Goal: Information Seeking & Learning: Learn about a topic

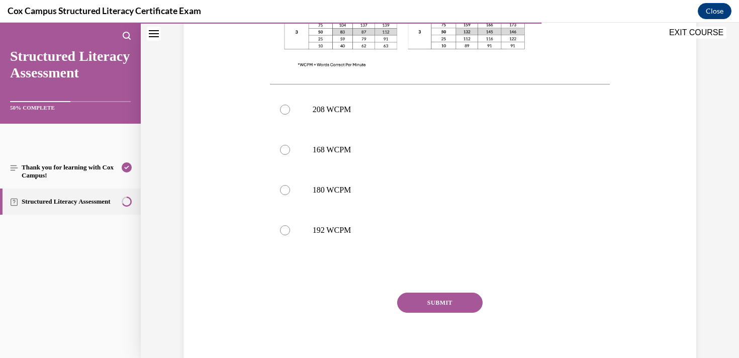
scroll to position [454, 0]
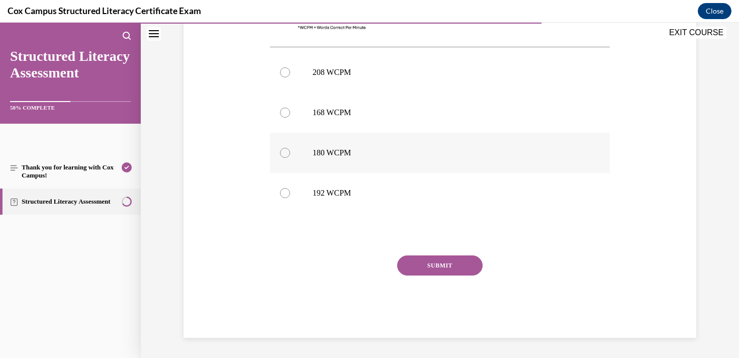
click at [296, 148] on label "180 WCPM" at bounding box center [440, 153] width 340 height 40
click at [290, 148] on input "180 WCPM" at bounding box center [285, 153] width 10 height 10
radio input "true"
click at [445, 267] on button "SUBMIT" at bounding box center [439, 265] width 85 height 20
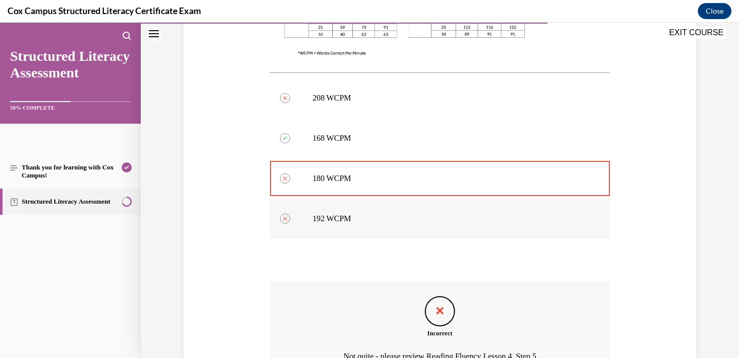
scroll to position [537, 0]
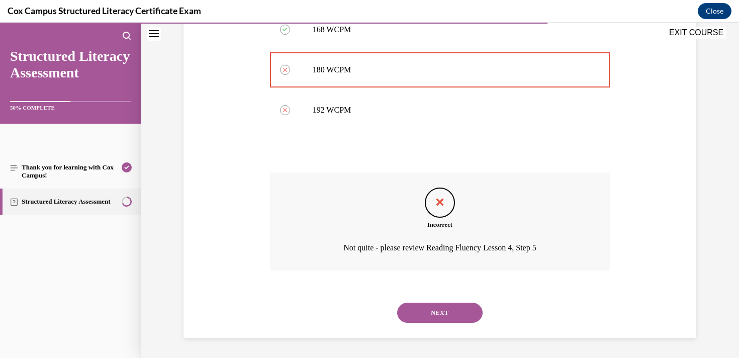
click at [441, 308] on button "NEXT" at bounding box center [439, 313] width 85 height 20
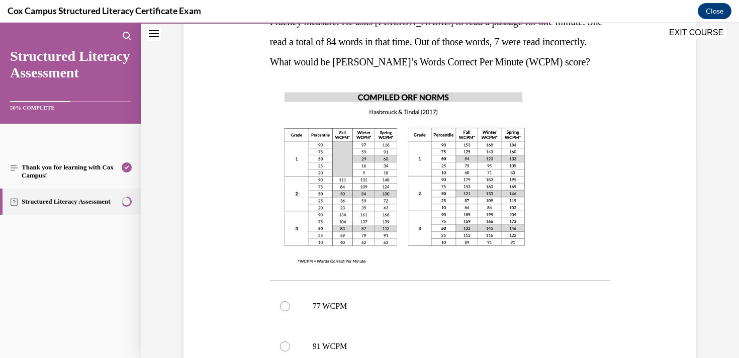
scroll to position [230, 0]
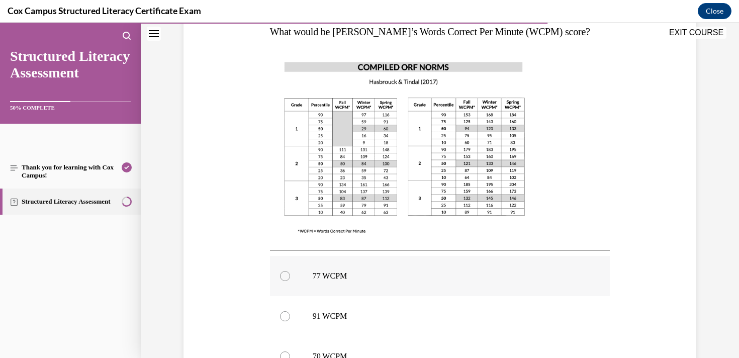
click at [333, 273] on p "77 WCPM" at bounding box center [449, 276] width 273 height 10
click at [290, 273] on input "77 WCPM" at bounding box center [285, 276] width 10 height 10
radio input "true"
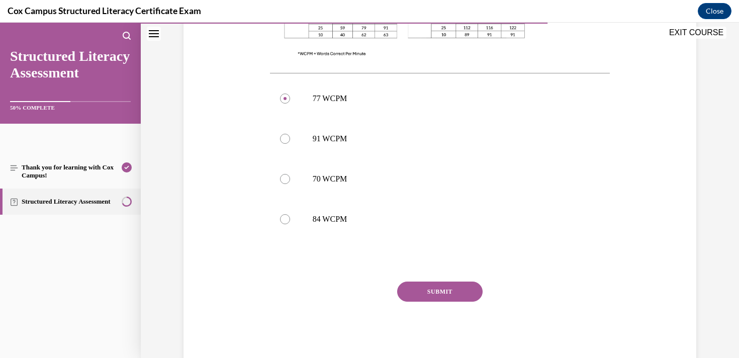
click at [444, 282] on button "SUBMIT" at bounding box center [439, 292] width 85 height 20
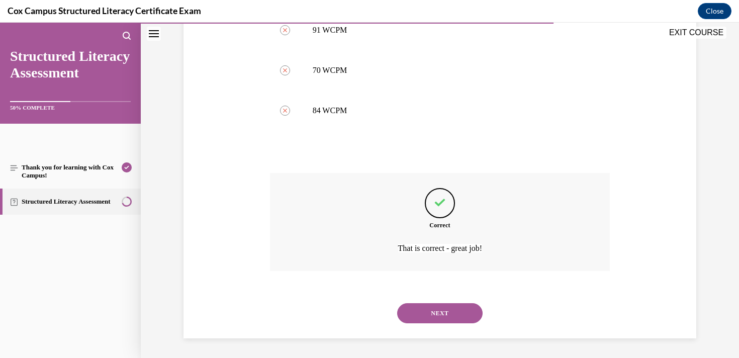
scroll to position [517, 0]
click at [441, 309] on button "NEXT" at bounding box center [439, 313] width 85 height 20
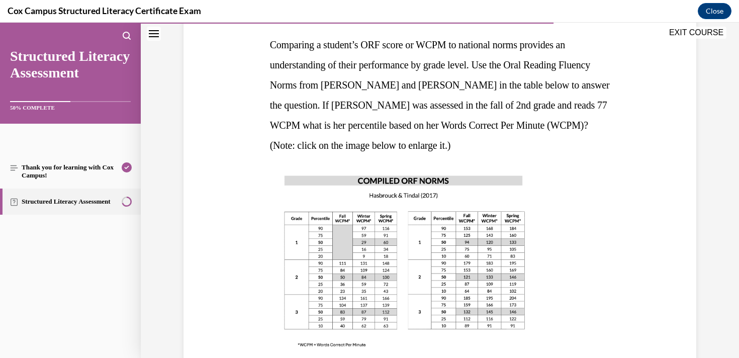
scroll to position [198, 0]
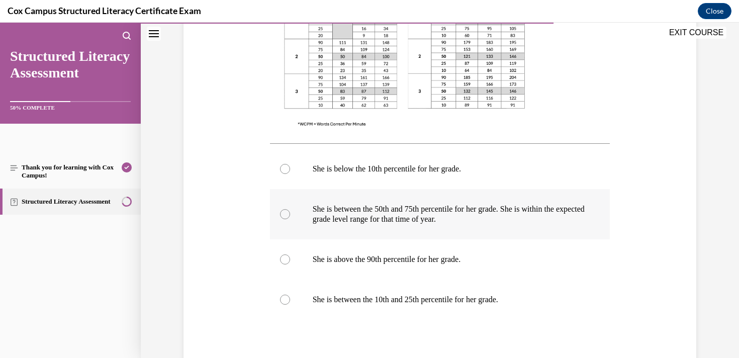
click at [330, 215] on p "She is between the 50th and 75th percentile for her grade. She is within the ex…" at bounding box center [449, 214] width 273 height 20
click at [290, 215] on input "She is between the 50th and 75th percentile for her grade. She is within the ex…" at bounding box center [285, 214] width 10 height 10
radio input "true"
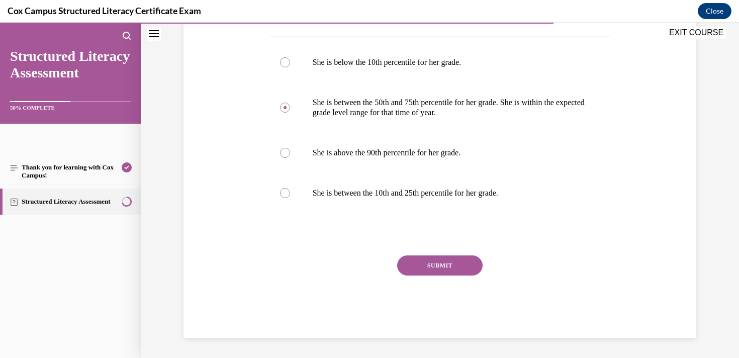
click at [429, 263] on button "SUBMIT" at bounding box center [439, 265] width 85 height 20
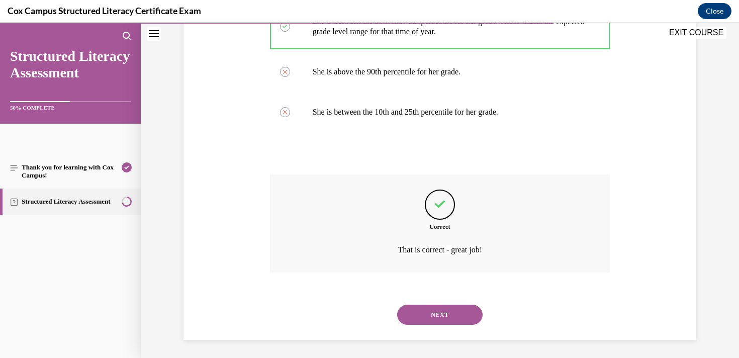
scroll to position [567, 0]
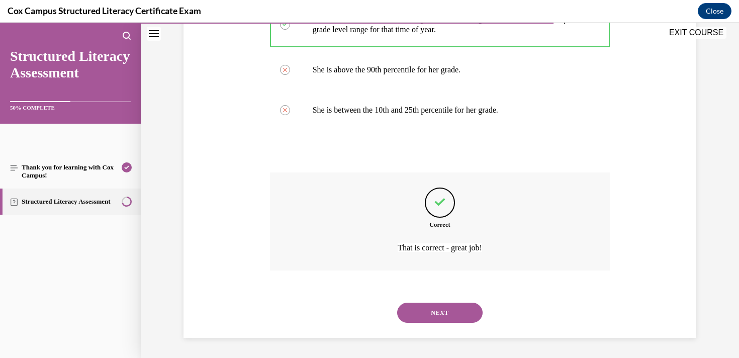
click at [440, 311] on button "NEXT" at bounding box center [439, 313] width 85 height 20
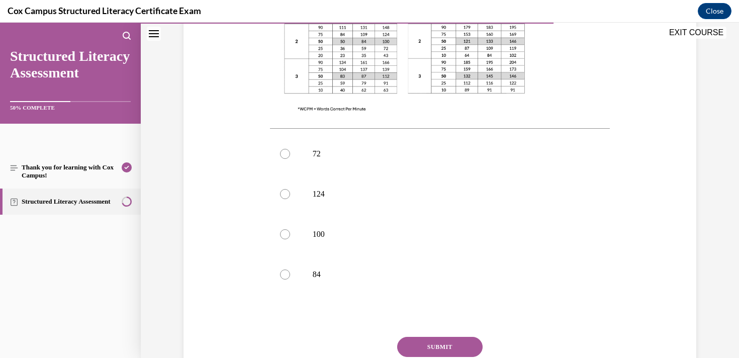
scroll to position [374, 0]
click at [310, 213] on label "100" at bounding box center [440, 233] width 340 height 40
click at [290, 228] on input "100" at bounding box center [285, 233] width 10 height 10
radio input "true"
click at [423, 336] on button "SUBMIT" at bounding box center [439, 346] width 85 height 20
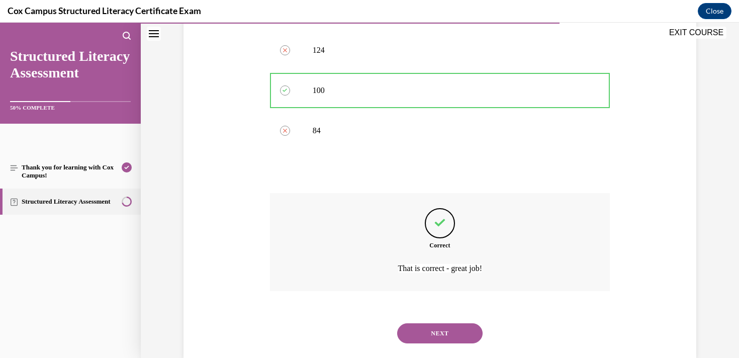
scroll to position [517, 0]
click at [424, 323] on button "NEXT" at bounding box center [439, 333] width 85 height 20
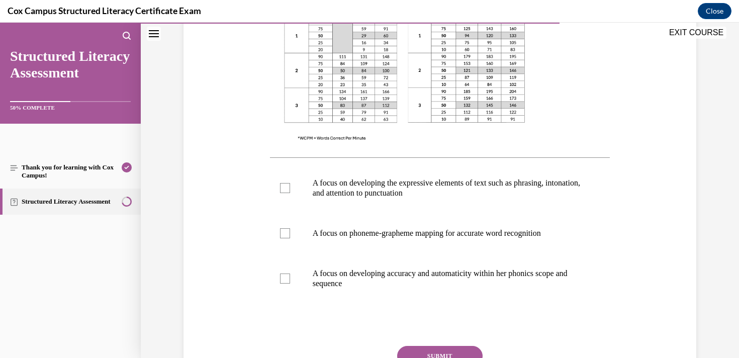
scroll to position [339, 0]
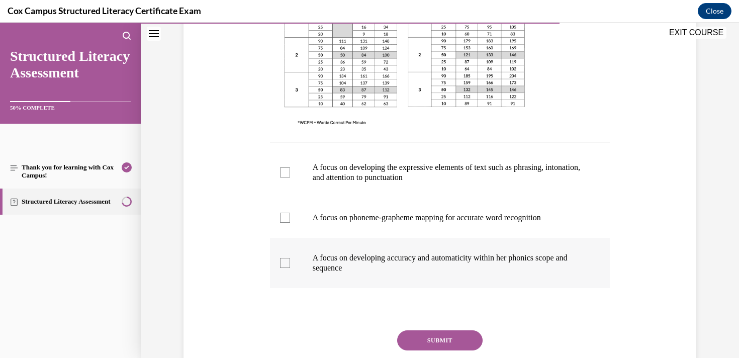
click at [286, 258] on div at bounding box center [285, 263] width 10 height 10
click at [286, 258] on input "A focus on developing accuracy and automaticity within her phonics scope and se…" at bounding box center [285, 263] width 10 height 10
checkbox input "true"
click at [285, 172] on div at bounding box center [285, 172] width 10 height 10
click at [285, 172] on input "A focus on developing the expressive elements of text such as phrasing, intonat…" at bounding box center [285, 172] width 10 height 10
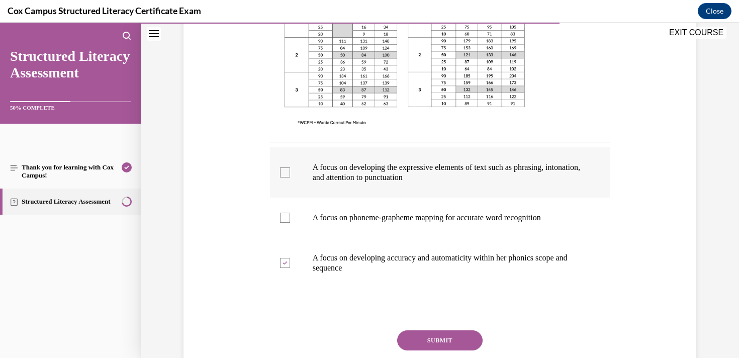
checkbox input "true"
click at [414, 342] on button "SUBMIT" at bounding box center [439, 340] width 85 height 20
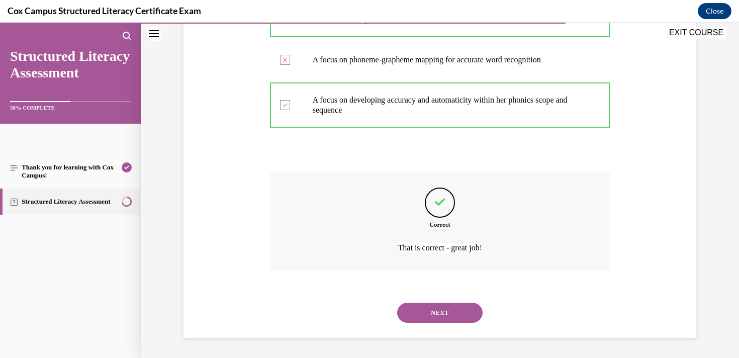
click at [434, 315] on button "NEXT" at bounding box center [439, 313] width 85 height 20
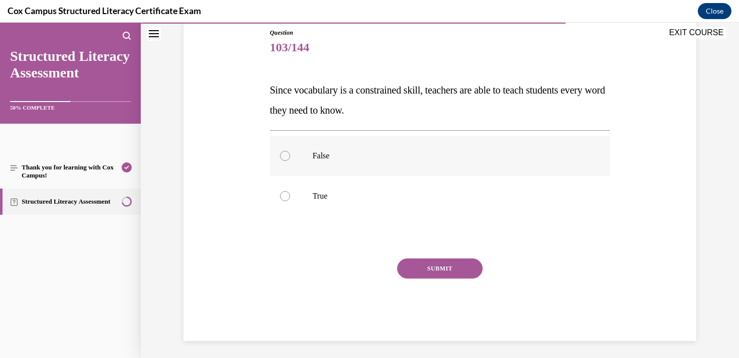
click at [281, 150] on label "False" at bounding box center [440, 156] width 340 height 40
click at [281, 151] on input "False" at bounding box center [285, 156] width 10 height 10
radio input "true"
click at [423, 275] on button "SUBMIT" at bounding box center [439, 268] width 85 height 20
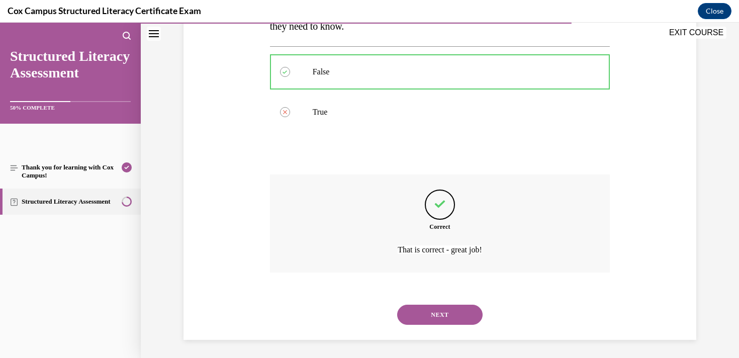
scroll to position [198, 0]
click at [439, 305] on button "NEXT" at bounding box center [439, 313] width 85 height 20
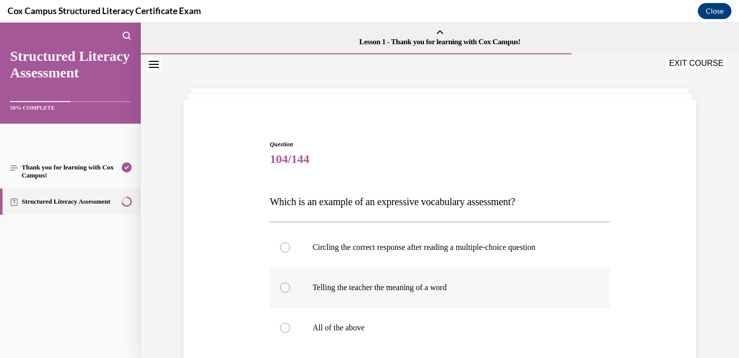
click at [328, 276] on label "Telling the teacher the meaning of a word" at bounding box center [440, 288] width 340 height 40
click at [290, 283] on input "Telling the teacher the meaning of a word" at bounding box center [285, 288] width 10 height 10
radio input "true"
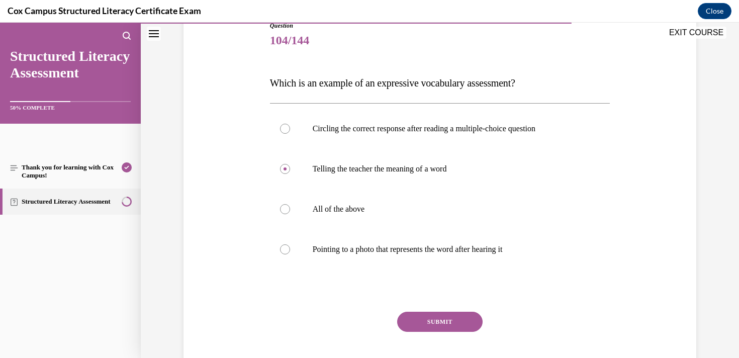
click at [423, 318] on button "SUBMIT" at bounding box center [439, 322] width 85 height 20
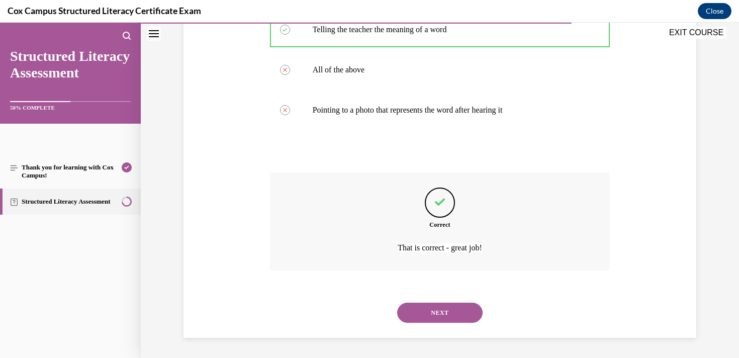
click at [423, 314] on button "NEXT" at bounding box center [439, 313] width 85 height 20
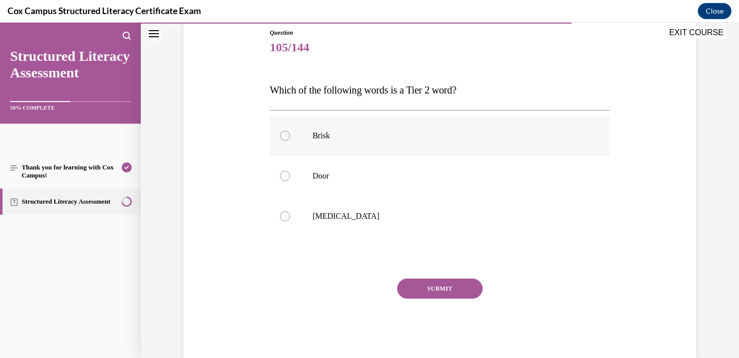
click at [307, 143] on label "Brisk" at bounding box center [440, 136] width 340 height 40
click at [290, 141] on input "Brisk" at bounding box center [285, 136] width 10 height 10
radio input "true"
click at [444, 289] on button "SUBMIT" at bounding box center [439, 289] width 85 height 20
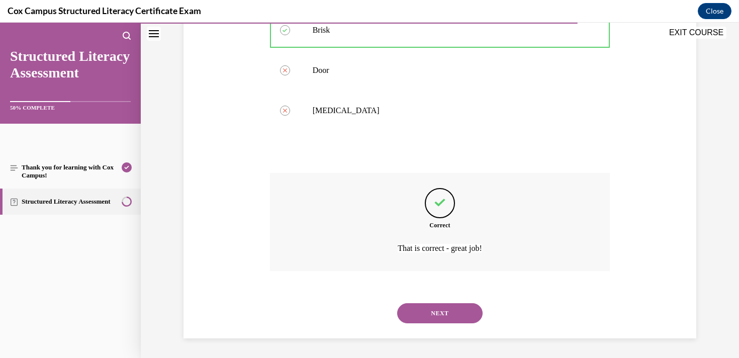
scroll to position [218, 0]
click at [437, 303] on button "NEXT" at bounding box center [439, 313] width 85 height 20
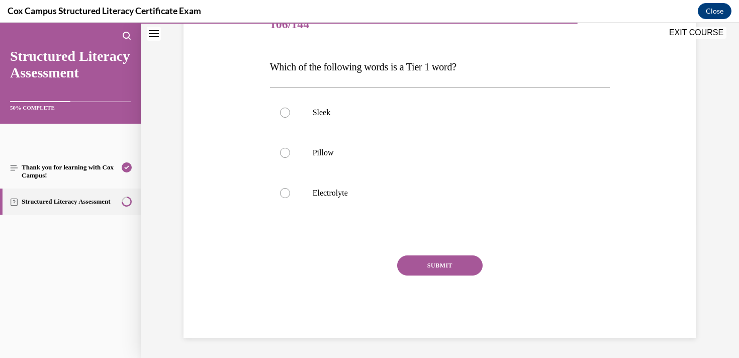
scroll to position [112, 0]
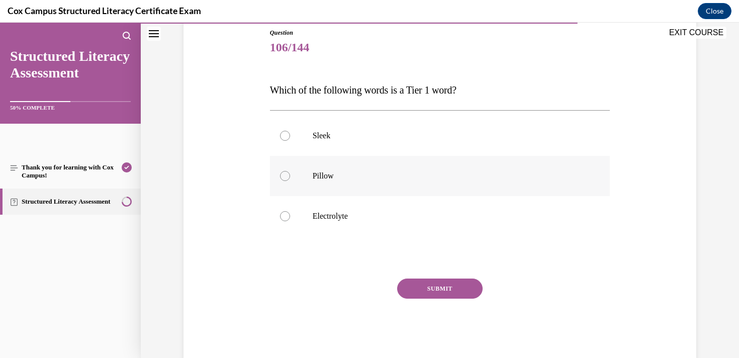
click at [319, 180] on p "Pillow" at bounding box center [449, 176] width 273 height 10
click at [290, 180] on input "Pillow" at bounding box center [285, 176] width 10 height 10
radio input "true"
click at [465, 290] on button "SUBMIT" at bounding box center [439, 289] width 85 height 20
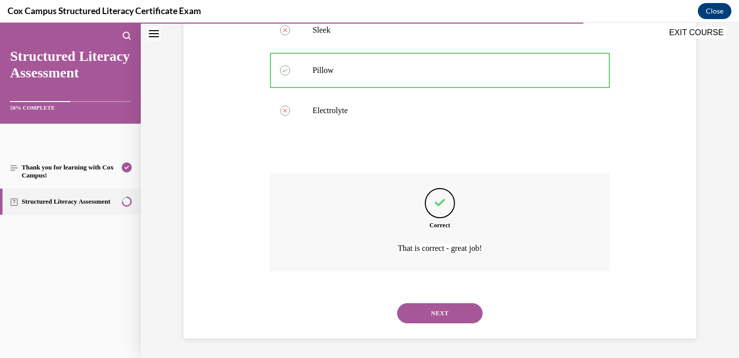
scroll to position [218, 0]
click at [409, 302] on div "NEXT" at bounding box center [440, 313] width 340 height 40
click at [415, 317] on button "NEXT" at bounding box center [439, 313] width 85 height 20
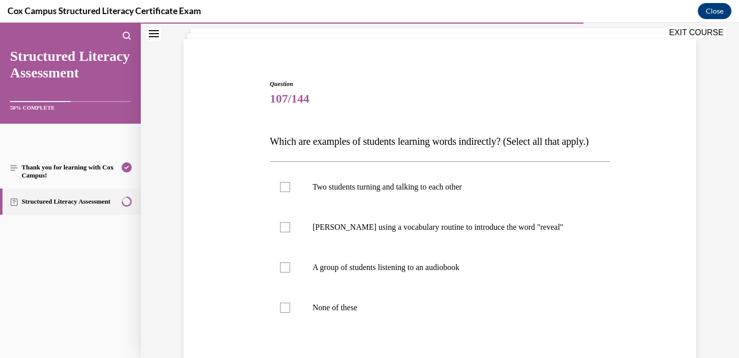
scroll to position [133, 0]
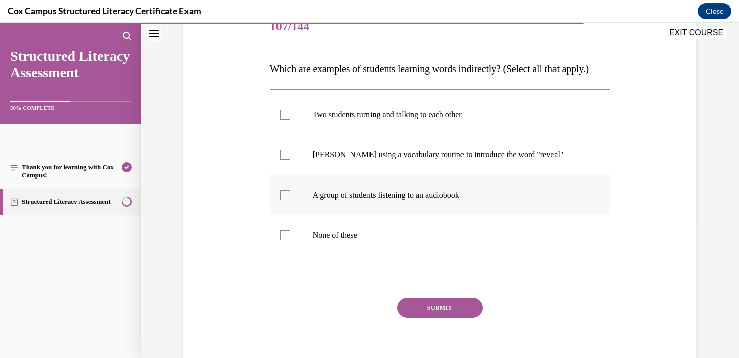
click at [387, 207] on label "A group of students listening to an audiobook" at bounding box center [440, 195] width 340 height 40
click at [290, 200] on input "A group of students listening to an audiobook" at bounding box center [285, 195] width 10 height 10
checkbox input "true"
click at [298, 135] on label "Two students turning and talking to each other" at bounding box center [440, 115] width 340 height 40
click at [290, 120] on input "Two students turning and talking to each other" at bounding box center [285, 115] width 10 height 10
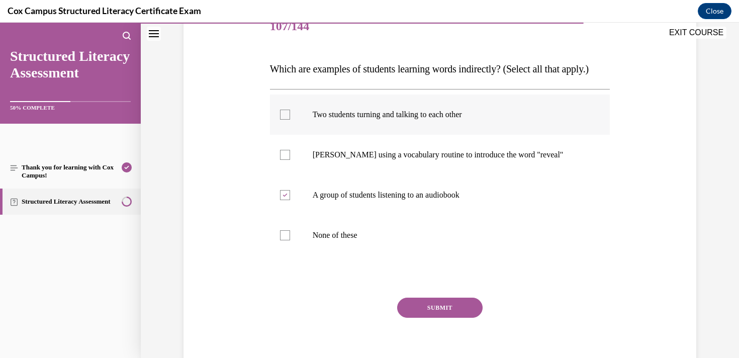
checkbox input "true"
click at [425, 318] on button "SUBMIT" at bounding box center [439, 308] width 85 height 20
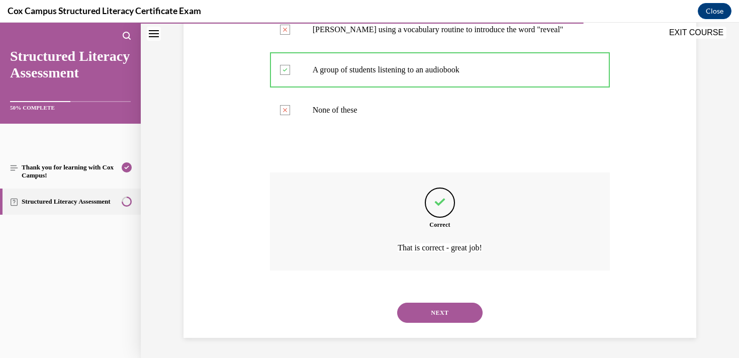
scroll to position [278, 0]
click at [429, 317] on button "NEXT" at bounding box center [439, 313] width 85 height 20
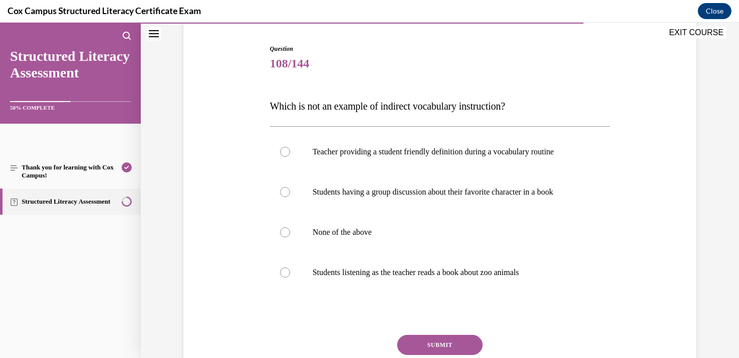
scroll to position [95, 0]
click at [359, 159] on label "Teacher providing a student friendly definition during a vocabulary routine" at bounding box center [440, 152] width 340 height 40
click at [290, 157] on input "Teacher providing a student friendly definition during a vocabulary routine" at bounding box center [285, 152] width 10 height 10
radio input "true"
click at [444, 344] on button "SUBMIT" at bounding box center [439, 345] width 85 height 20
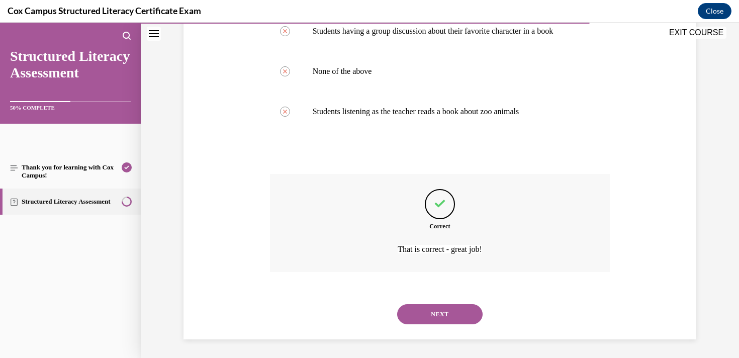
scroll to position [258, 0]
click at [465, 316] on button "NEXT" at bounding box center [439, 313] width 85 height 20
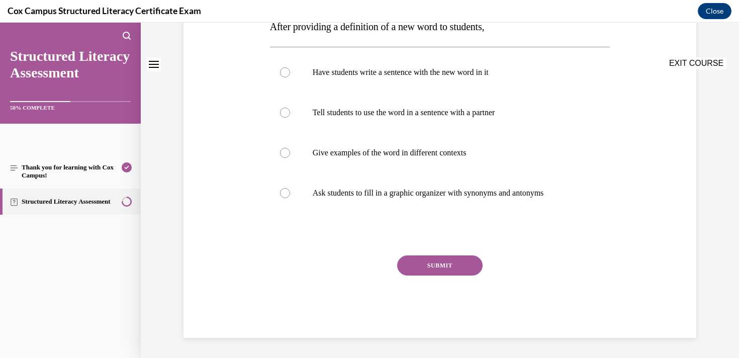
scroll to position [0, 0]
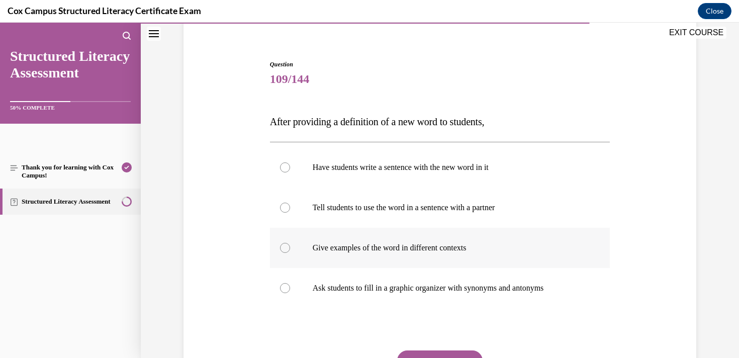
click at [348, 243] on p "Give examples of the word in different contexts" at bounding box center [449, 248] width 273 height 10
click at [290, 243] on input "Give examples of the word in different contexts" at bounding box center [285, 248] width 10 height 10
radio input "true"
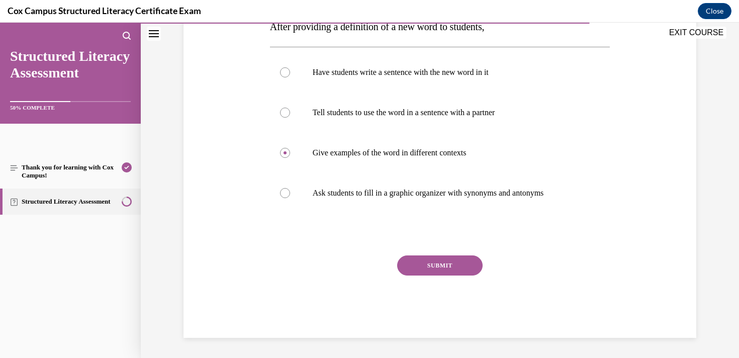
click at [418, 260] on button "SUBMIT" at bounding box center [439, 265] width 85 height 20
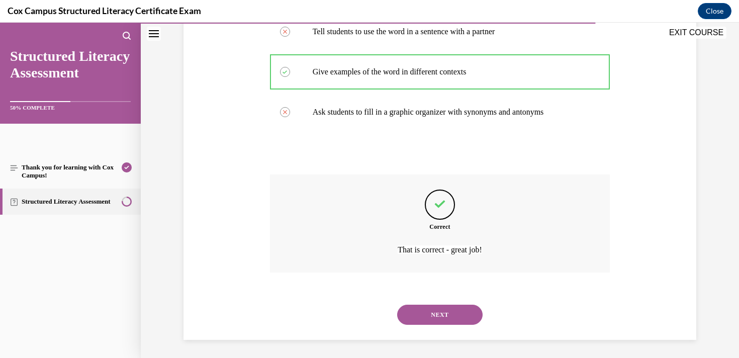
scroll to position [258, 0]
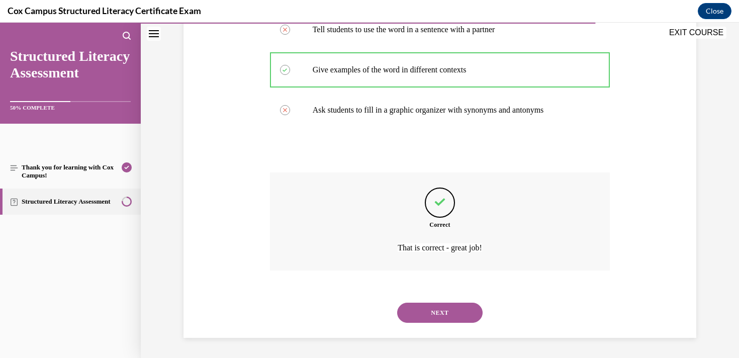
click at [439, 303] on button "NEXT" at bounding box center [439, 313] width 85 height 20
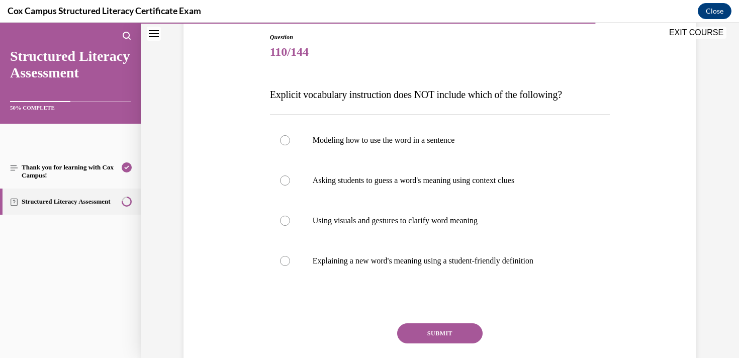
scroll to position [109, 0]
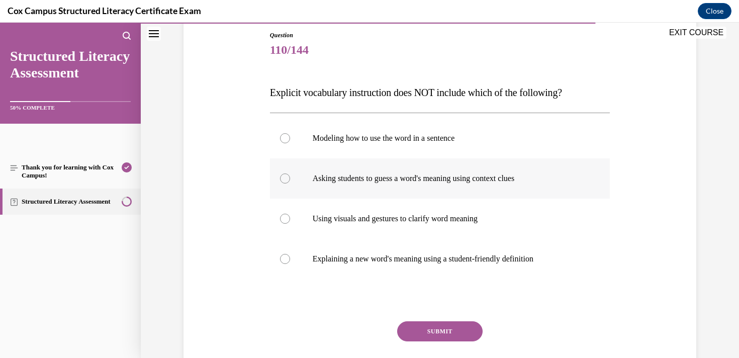
click at [361, 175] on p "Asking students to guess a word's meaning using context clues" at bounding box center [449, 179] width 273 height 10
click at [290, 175] on input "Asking students to guess a word's meaning using context clues" at bounding box center [285, 179] width 10 height 10
radio input "true"
click at [437, 334] on button "SUBMIT" at bounding box center [439, 331] width 85 height 20
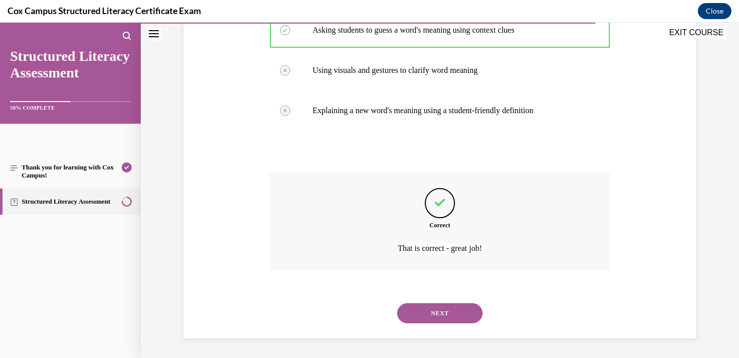
scroll to position [258, 0]
click at [430, 313] on button "NEXT" at bounding box center [439, 313] width 85 height 20
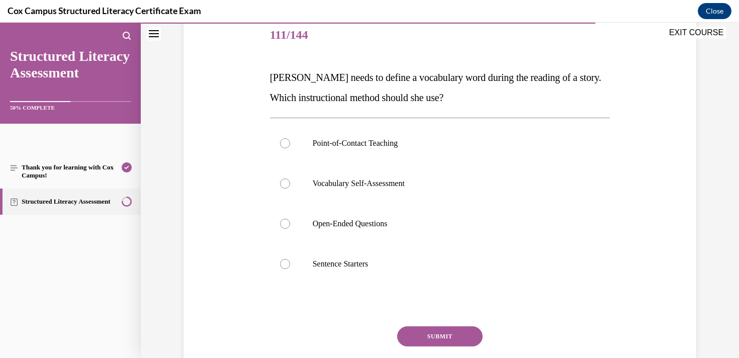
scroll to position [124, 0]
click at [388, 142] on p "Point-of-Contact Teaching" at bounding box center [449, 144] width 273 height 10
click at [290, 142] on input "Point-of-Contact Teaching" at bounding box center [285, 144] width 10 height 10
radio input "true"
click at [466, 331] on button "SUBMIT" at bounding box center [439, 337] width 85 height 20
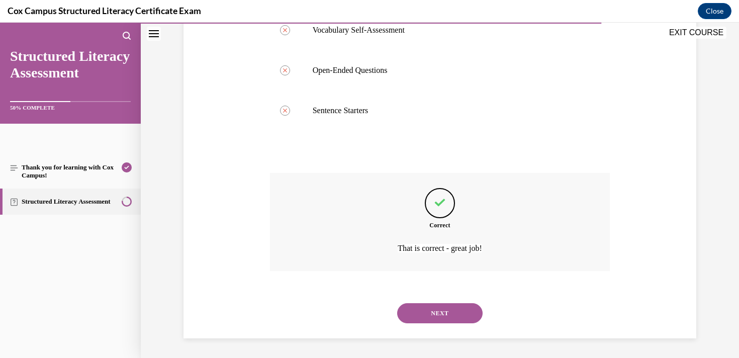
scroll to position [278, 0]
click at [455, 314] on button "NEXT" at bounding box center [439, 313] width 85 height 20
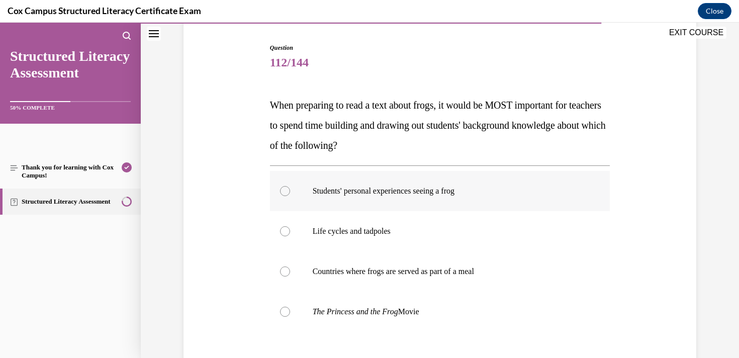
scroll to position [95, 0]
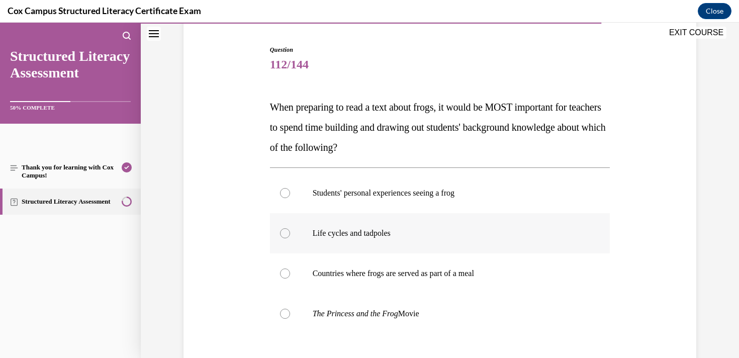
click at [332, 237] on p "Life cycles and tadpoles" at bounding box center [449, 233] width 273 height 10
click at [290, 237] on input "Life cycles and tadpoles" at bounding box center [285, 233] width 10 height 10
radio input "true"
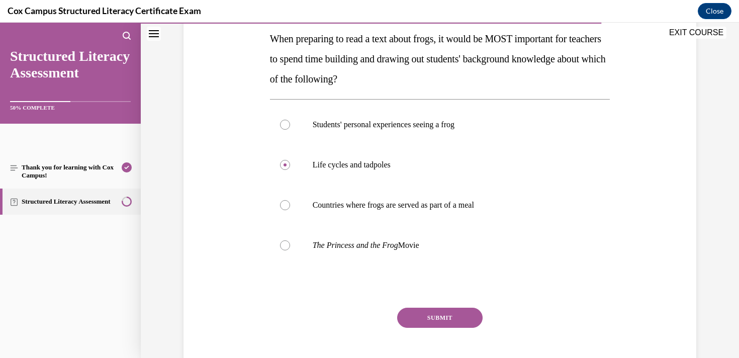
click at [436, 320] on button "SUBMIT" at bounding box center [439, 318] width 85 height 20
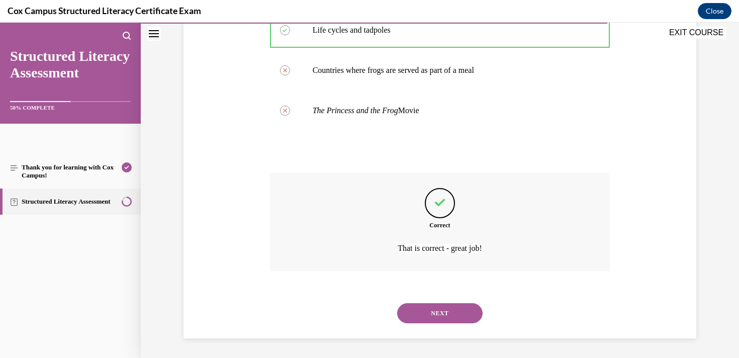
scroll to position [298, 0]
click at [436, 313] on button "NEXT" at bounding box center [439, 313] width 85 height 20
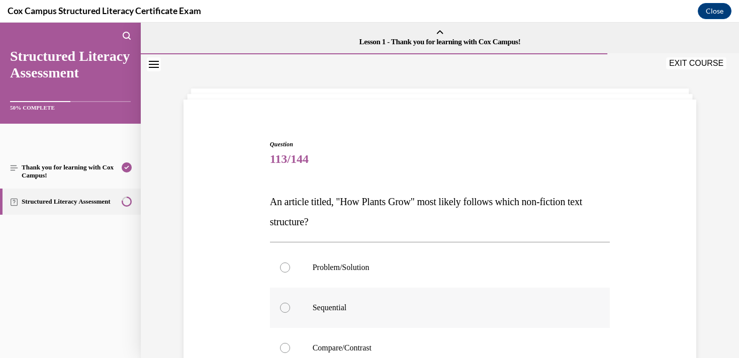
click at [307, 301] on label "Sequential" at bounding box center [440, 308] width 340 height 40
click at [290, 303] on input "Sequential" at bounding box center [285, 308] width 10 height 10
radio input "true"
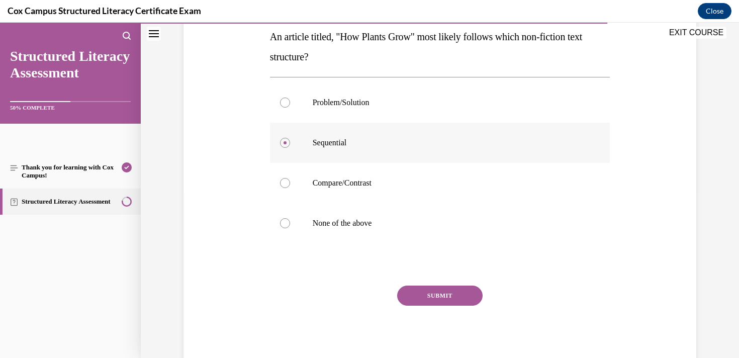
scroll to position [172, 0]
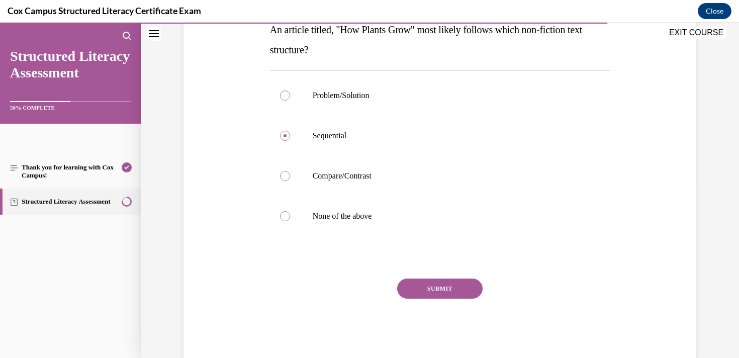
click at [406, 290] on button "SUBMIT" at bounding box center [439, 289] width 85 height 20
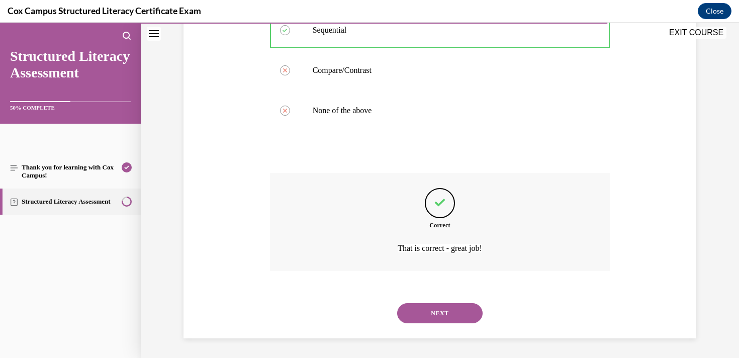
scroll to position [278, 0]
click at [426, 310] on button "NEXT" at bounding box center [439, 313] width 85 height 20
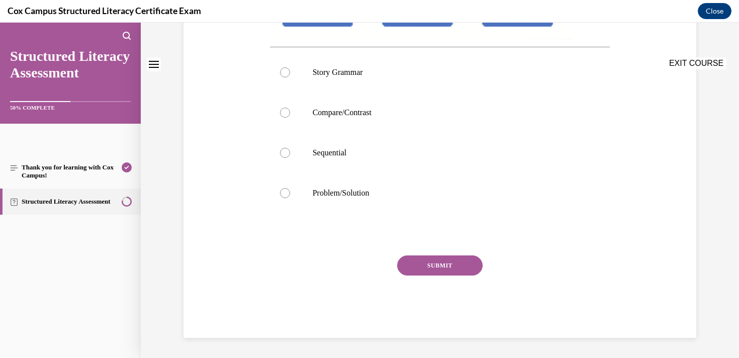
scroll to position [0, 0]
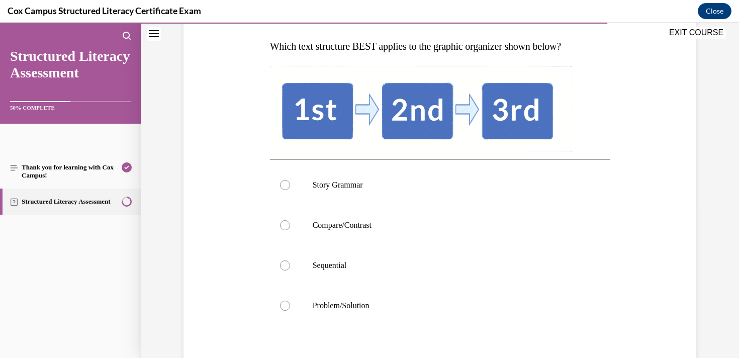
click at [322, 264] on p "Sequential" at bounding box center [449, 266] width 273 height 10
click at [290, 264] on input "Sequential" at bounding box center [285, 266] width 10 height 10
radio input "true"
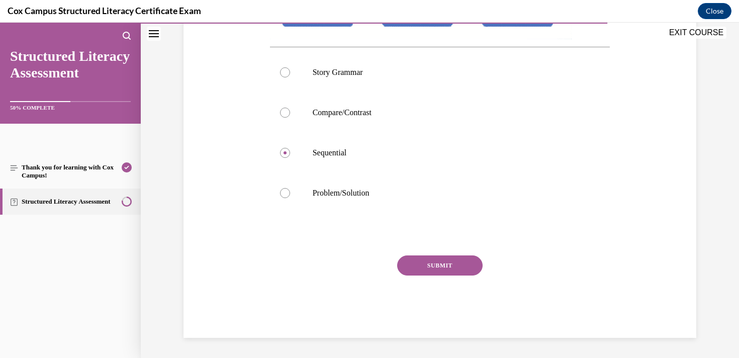
click at [435, 266] on button "SUBMIT" at bounding box center [439, 265] width 85 height 20
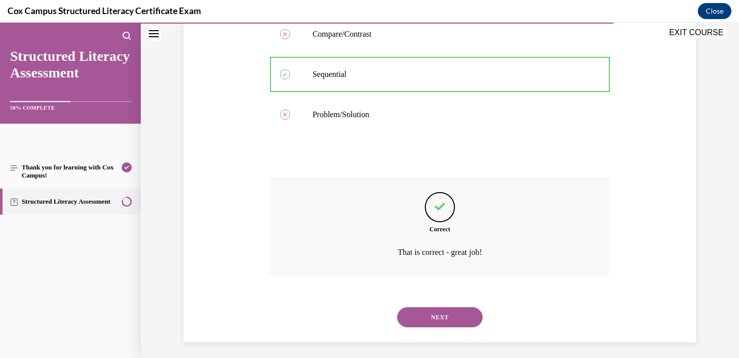
scroll to position [351, 0]
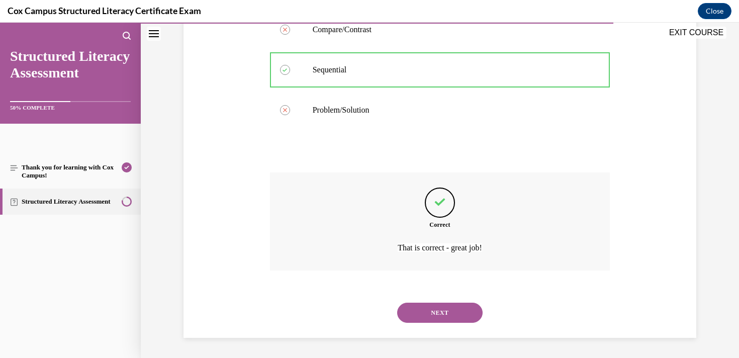
click at [439, 317] on button "NEXT" at bounding box center [439, 313] width 85 height 20
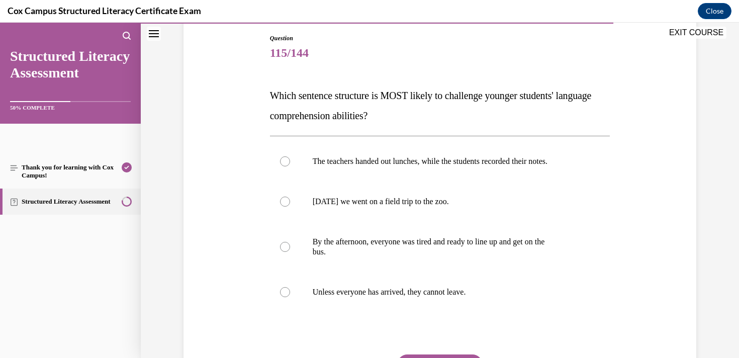
scroll to position [108, 0]
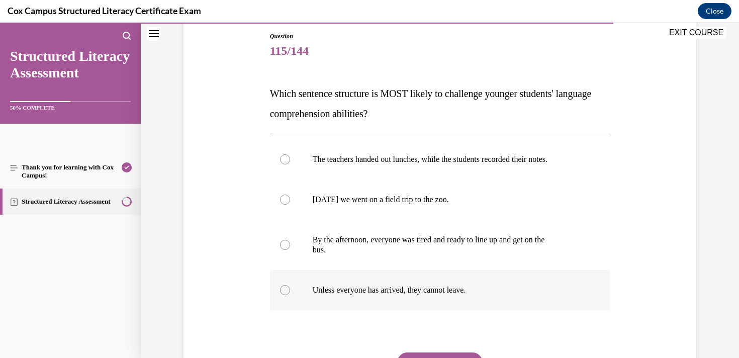
click at [290, 297] on label "Unless everyone has arrived, they cannot leave." at bounding box center [440, 290] width 340 height 40
click at [290, 295] on input "Unless everyone has arrived, they cannot leave." at bounding box center [285, 290] width 10 height 10
radio input "true"
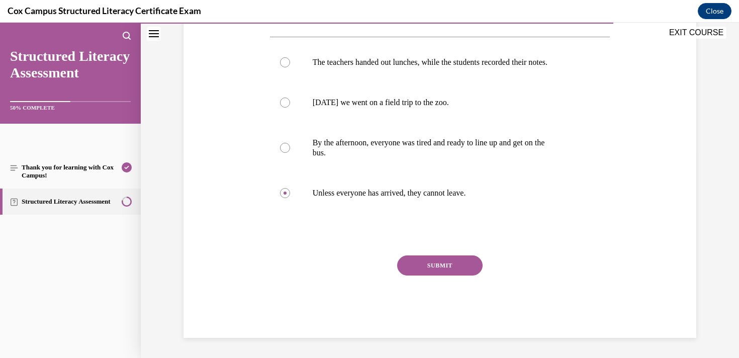
click at [416, 266] on button "SUBMIT" at bounding box center [439, 265] width 85 height 20
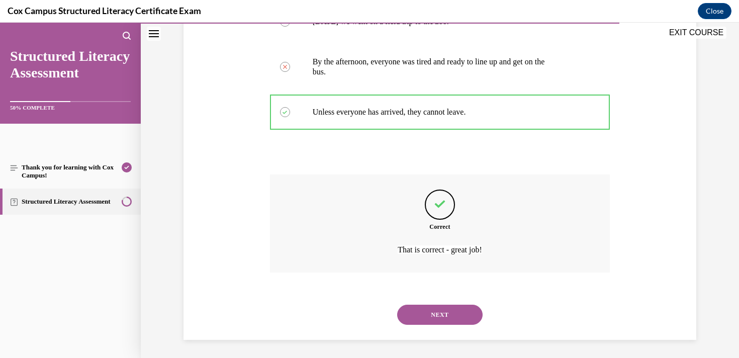
scroll to position [288, 0]
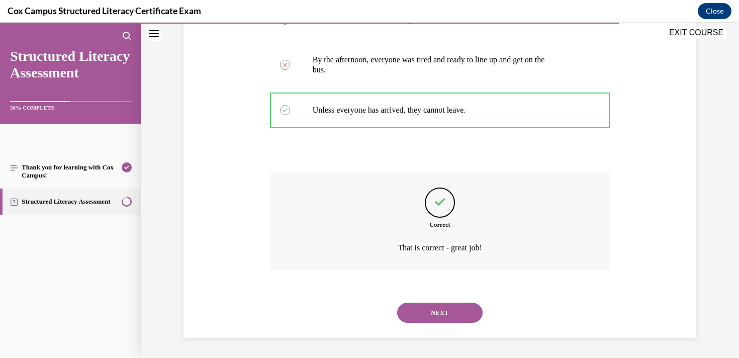
click at [424, 312] on button "NEXT" at bounding box center [439, 313] width 85 height 20
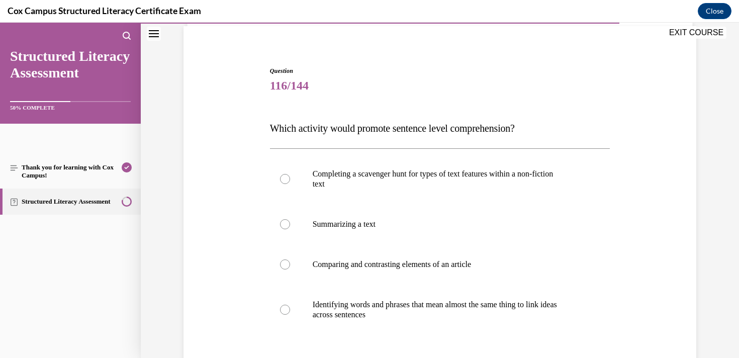
scroll to position [88, 0]
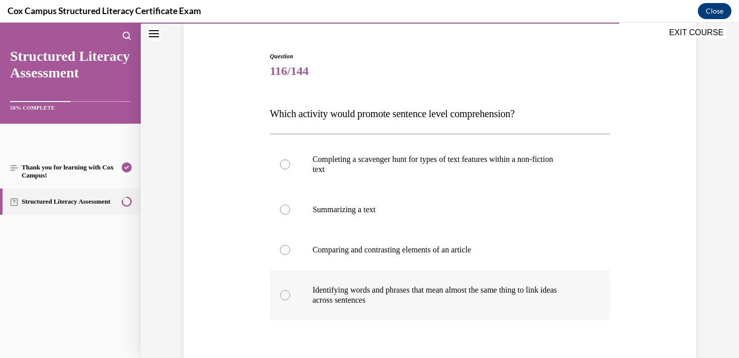
click at [301, 280] on label "Identifying words and phrases that mean almost the same thing to link ideas acr…" at bounding box center [440, 295] width 340 height 50
click at [290, 290] on input "Identifying words and phrases that mean almost the same thing to link ideas acr…" at bounding box center [285, 295] width 10 height 10
radio input "true"
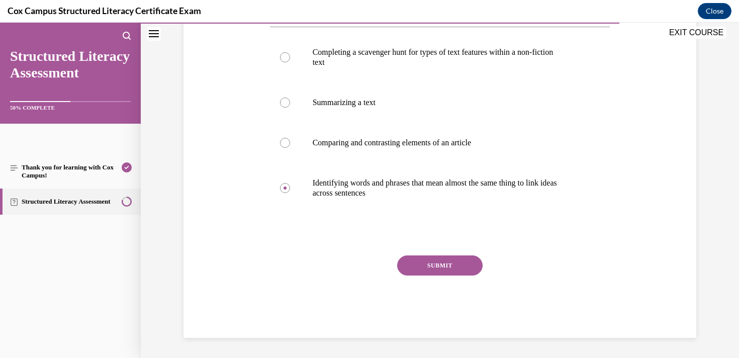
click at [463, 259] on button "SUBMIT" at bounding box center [439, 265] width 85 height 20
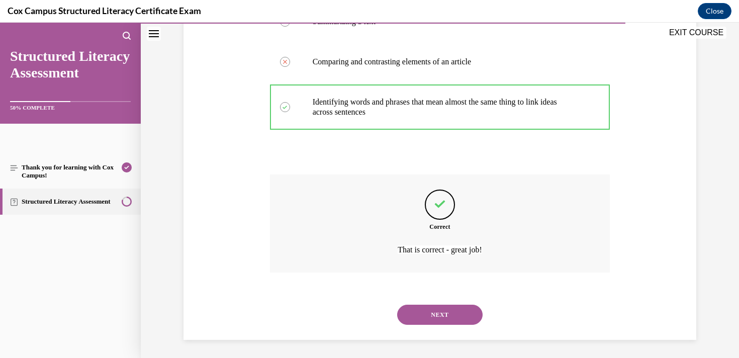
scroll to position [278, 0]
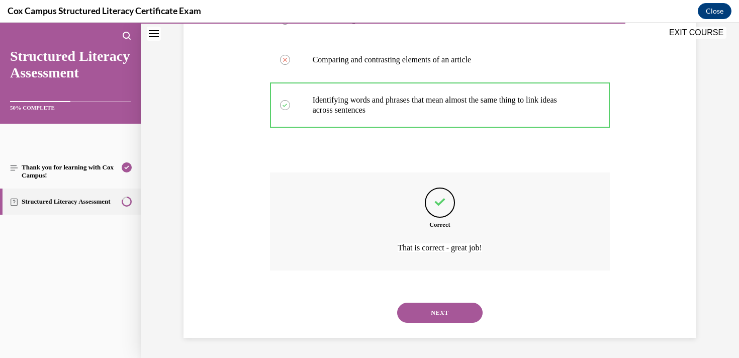
click at [445, 313] on button "NEXT" at bounding box center [439, 313] width 85 height 20
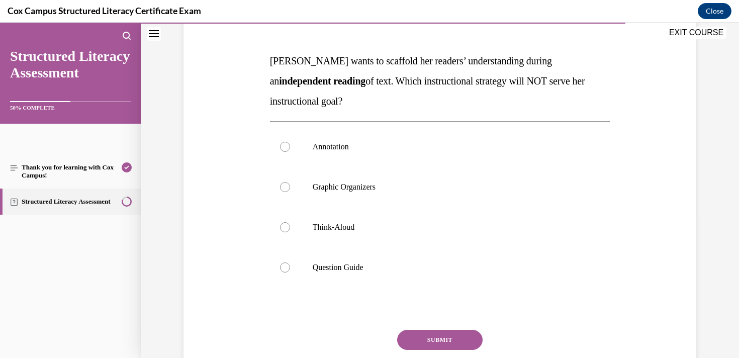
scroll to position [140, 0]
